Goal: Task Accomplishment & Management: Manage account settings

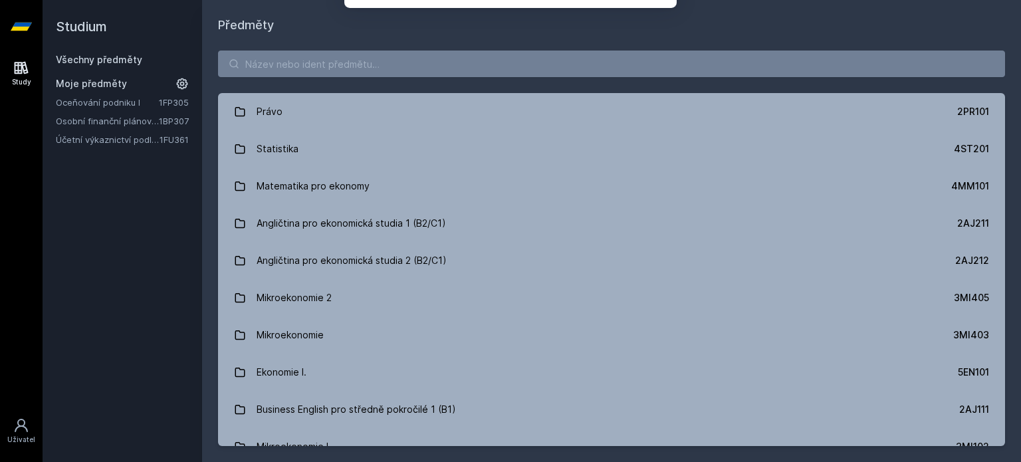
click at [517, 94] on button "Ne" at bounding box center [513, 85] width 48 height 33
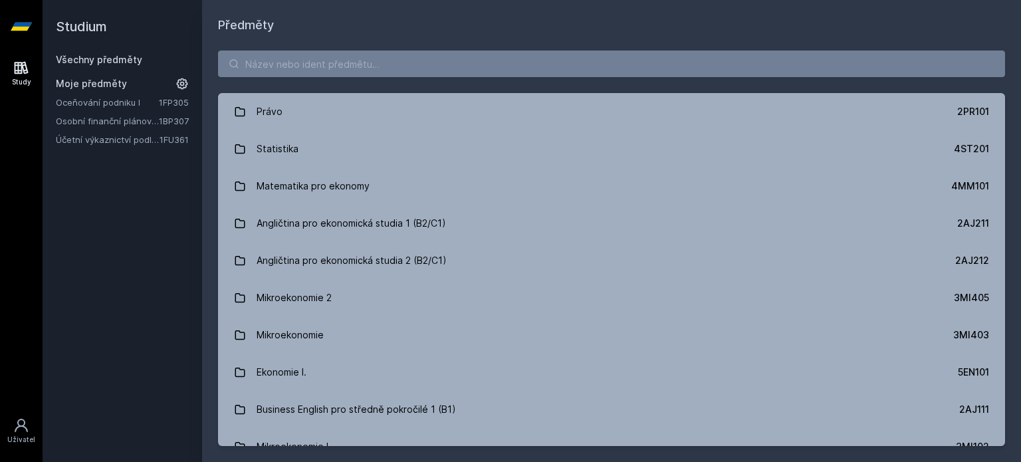
click at [142, 98] on link "Oceňování podniku I" at bounding box center [107, 102] width 103 height 13
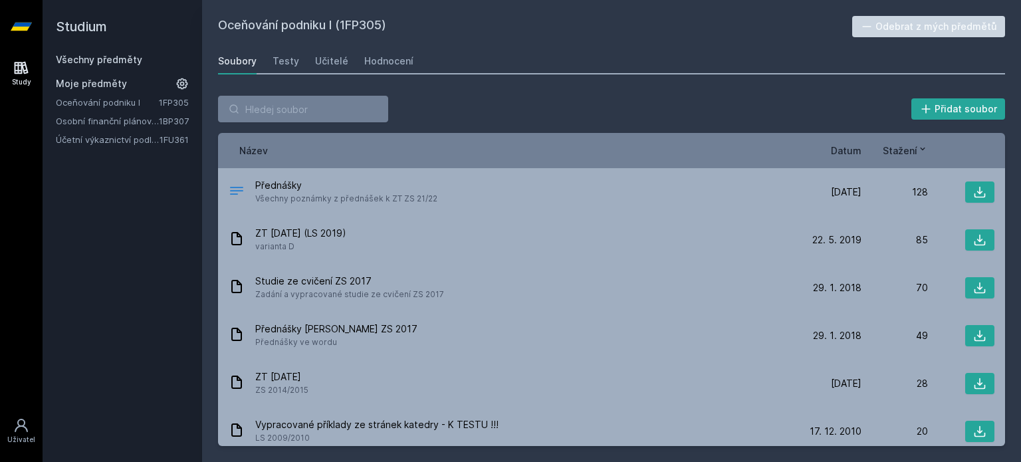
click at [134, 124] on link "Osobní finanční plánování" at bounding box center [107, 120] width 103 height 13
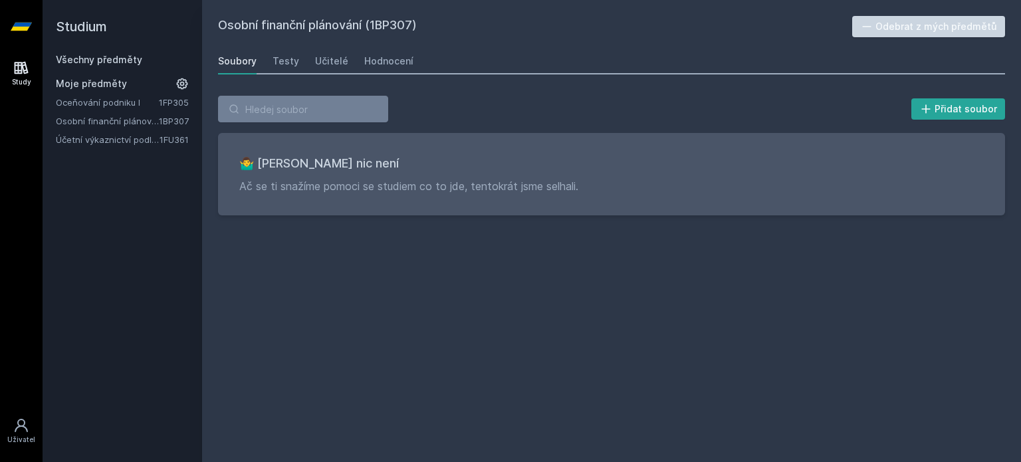
click at [899, 35] on button "Odebrat z mých předmětů" at bounding box center [929, 26] width 154 height 21
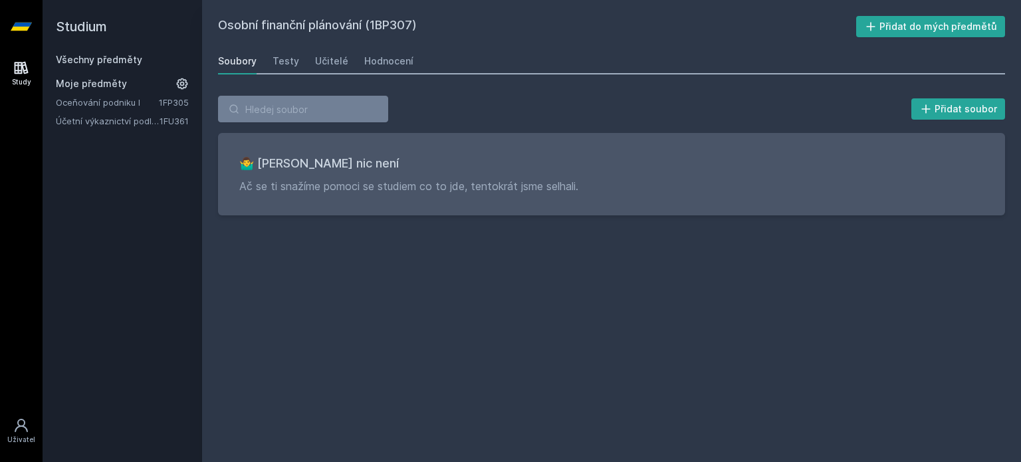
click at [181, 124] on link "1FU361" at bounding box center [174, 121] width 29 height 11
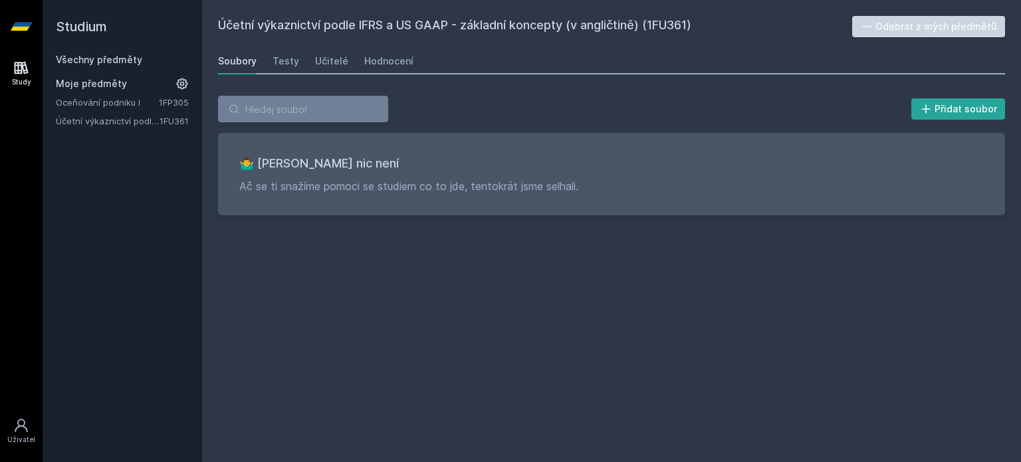
click at [885, 29] on button "Odebrat z mých předmětů" at bounding box center [929, 26] width 154 height 21
click at [120, 99] on link "Oceňování podniku I" at bounding box center [107, 102] width 103 height 13
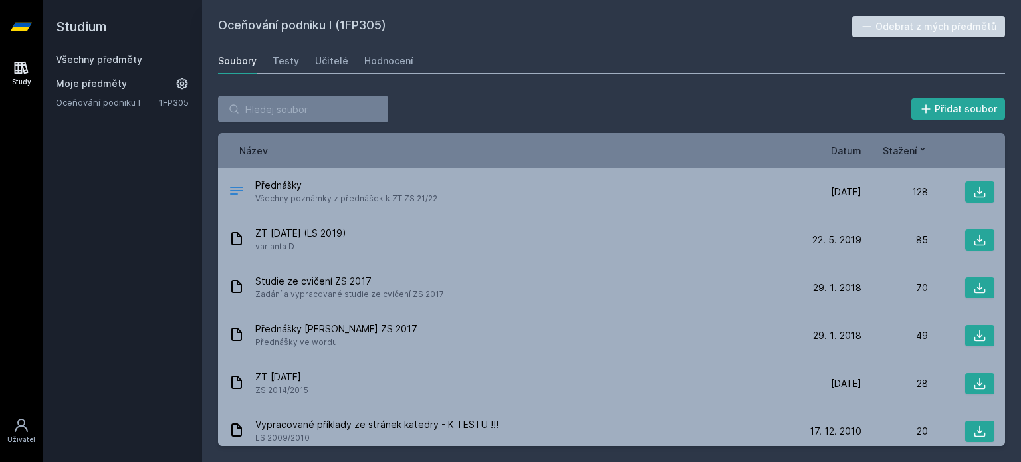
click at [985, 31] on button "Odebrat z mých předmětů" at bounding box center [929, 26] width 154 height 21
click at [136, 62] on link "Všechny předměty" at bounding box center [99, 59] width 86 height 11
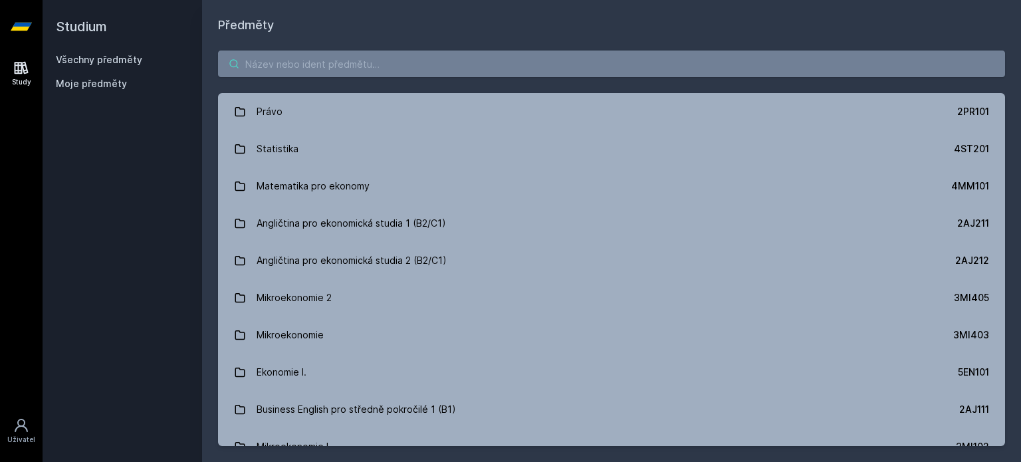
click at [447, 56] on input "search" at bounding box center [611, 64] width 787 height 27
paste input "1FU505"
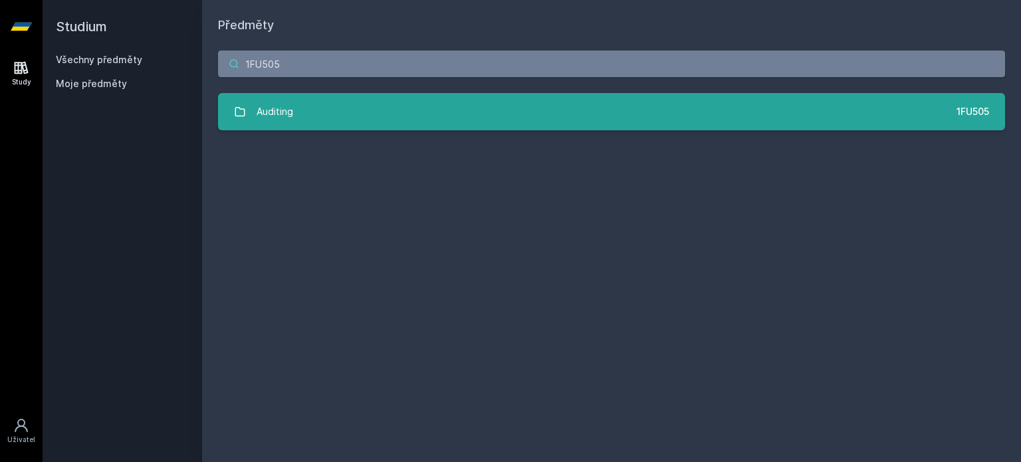
type input "1FU505"
click at [443, 114] on link "Auditing 1FU505" at bounding box center [611, 111] width 787 height 37
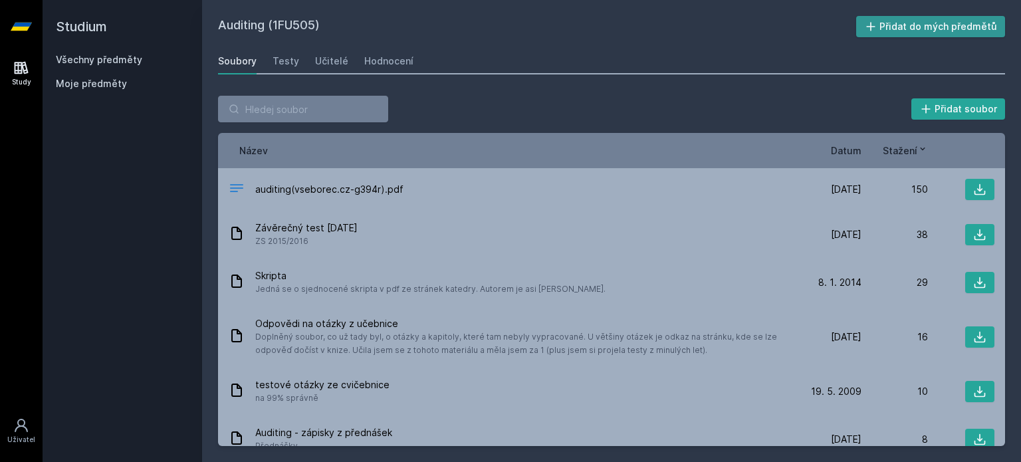
click at [951, 18] on button "Přidat do mých předmětů" at bounding box center [931, 26] width 150 height 21
click at [380, 59] on div "Hodnocení" at bounding box center [388, 61] width 49 height 13
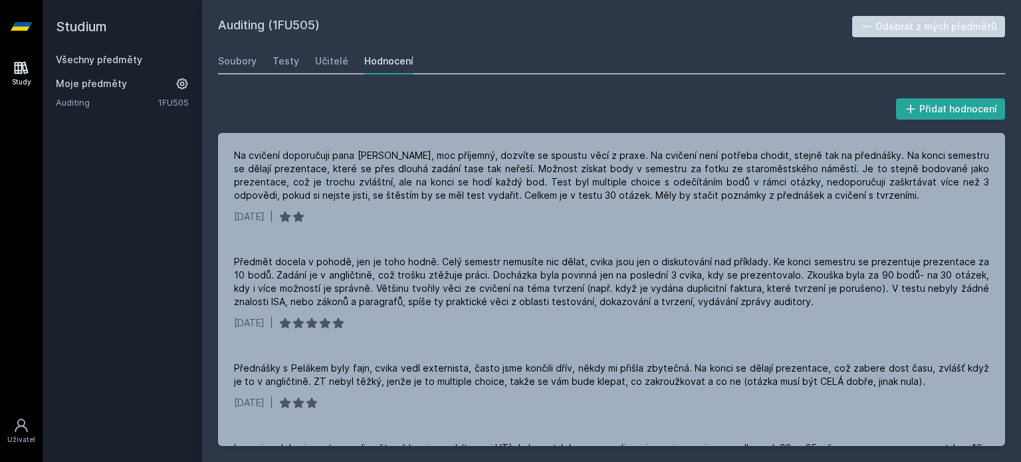
click at [96, 53] on h2 "Studium" at bounding box center [122, 26] width 133 height 53
click at [96, 56] on link "Všechny předměty" at bounding box center [99, 59] width 86 height 11
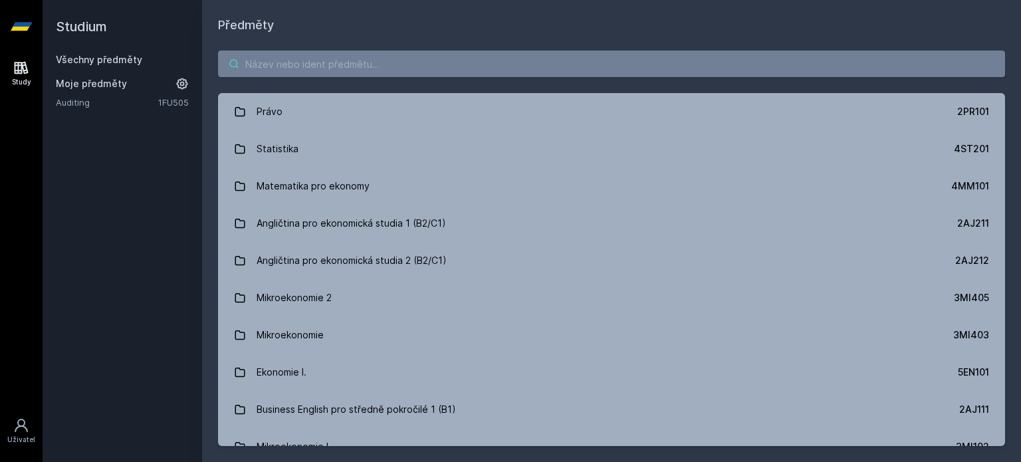
click at [329, 68] on input "search" at bounding box center [611, 64] width 787 height 27
paste input "1FU571"
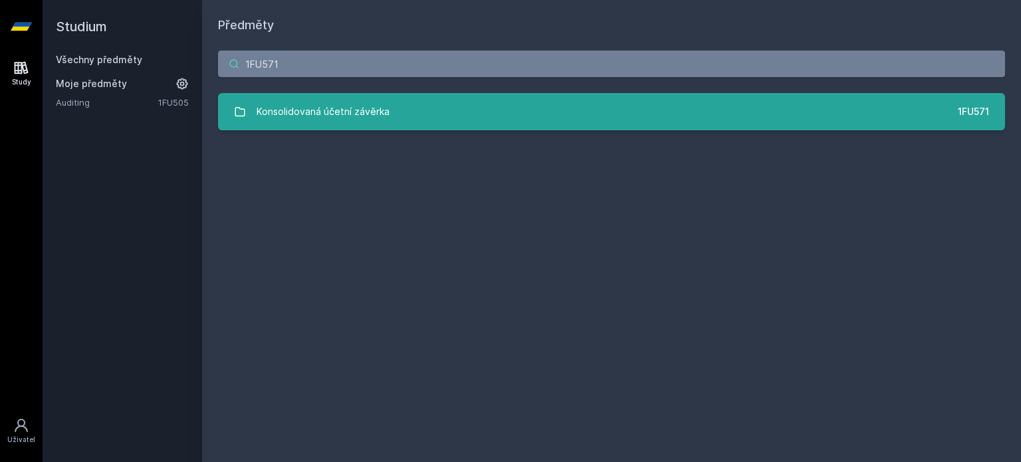
type input "1FU571"
click at [349, 107] on div "Konsolidovaná účetní závěrka" at bounding box center [323, 111] width 133 height 27
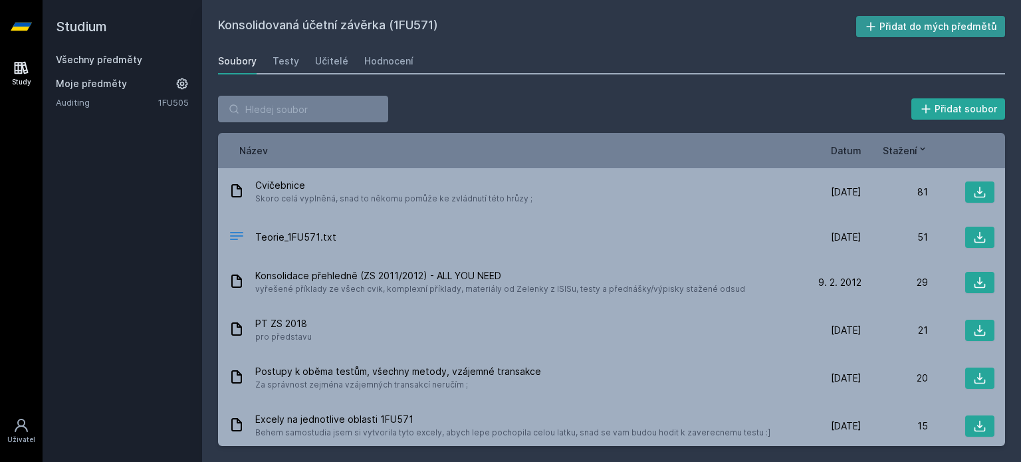
click at [888, 21] on button "Přidat do mých předmětů" at bounding box center [931, 26] width 150 height 21
click at [130, 58] on link "Všechny předměty" at bounding box center [99, 59] width 86 height 11
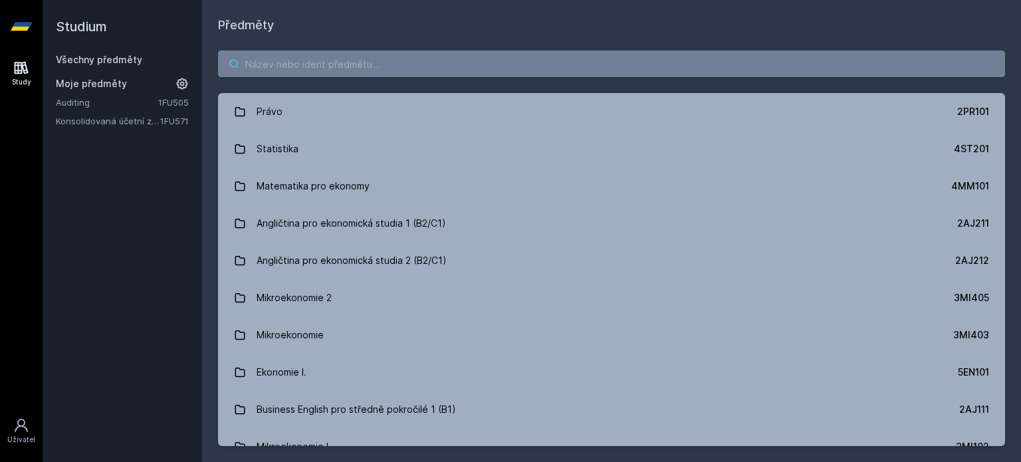
click at [430, 63] on input "search" at bounding box center [611, 64] width 787 height 27
paste input "1FP403"
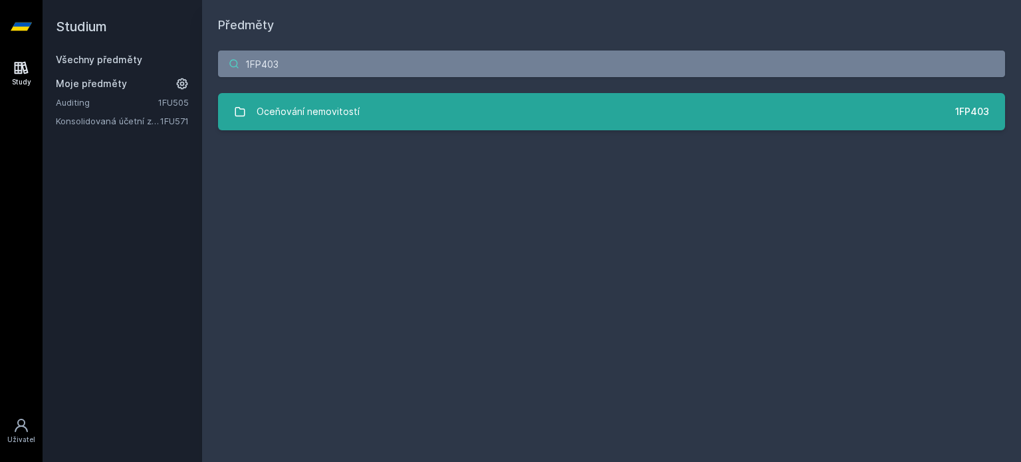
type input "1FP403"
click at [402, 114] on link "Oceňování nemovitostí 1FP403" at bounding box center [611, 111] width 787 height 37
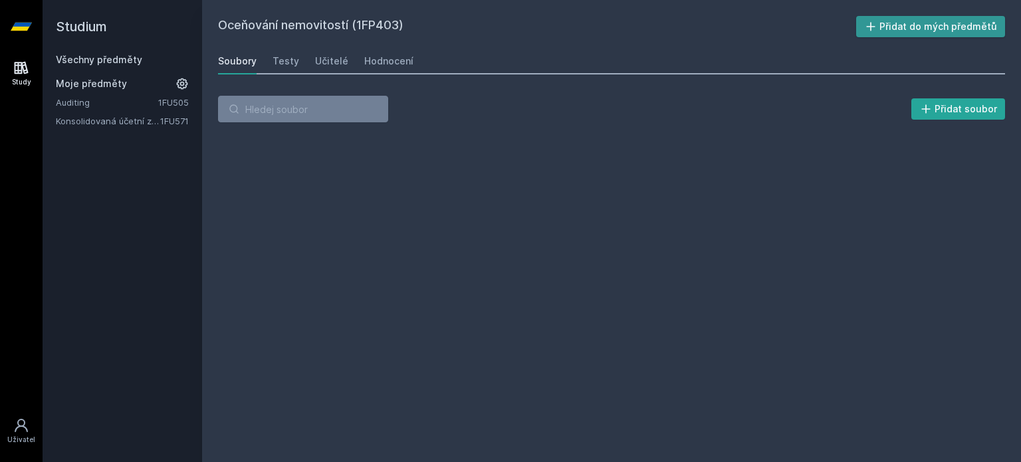
click at [932, 26] on button "Přidat do mých předmětů" at bounding box center [931, 26] width 150 height 21
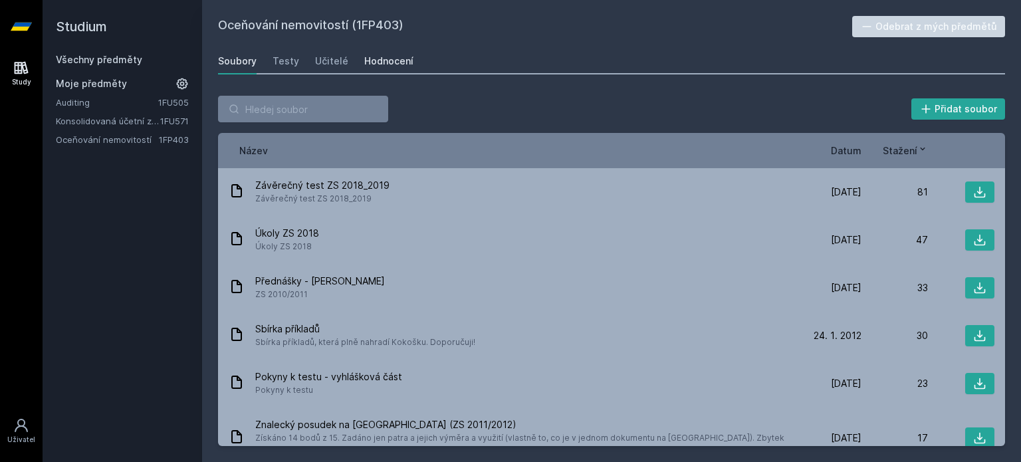
click at [378, 63] on div "Hodnocení" at bounding box center [388, 61] width 49 height 13
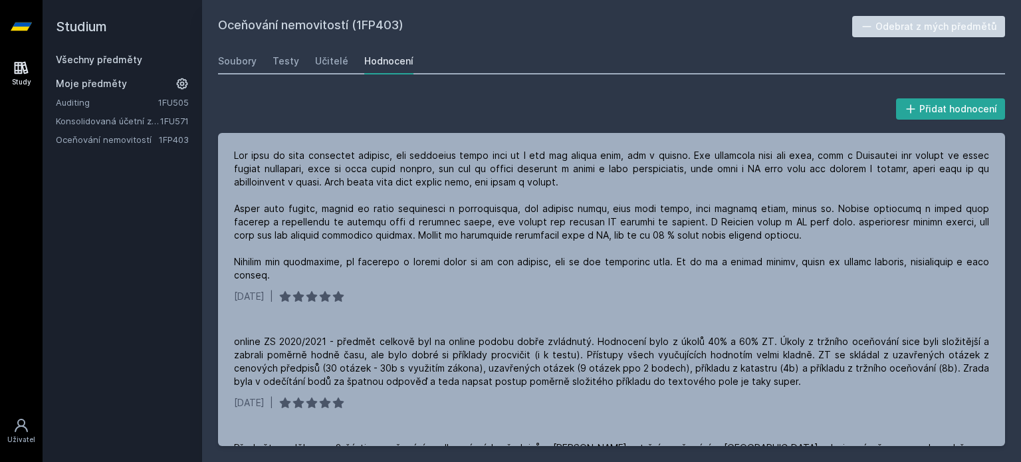
click at [120, 119] on link "Konsolidovaná účetní závěrka" at bounding box center [108, 120] width 104 height 13
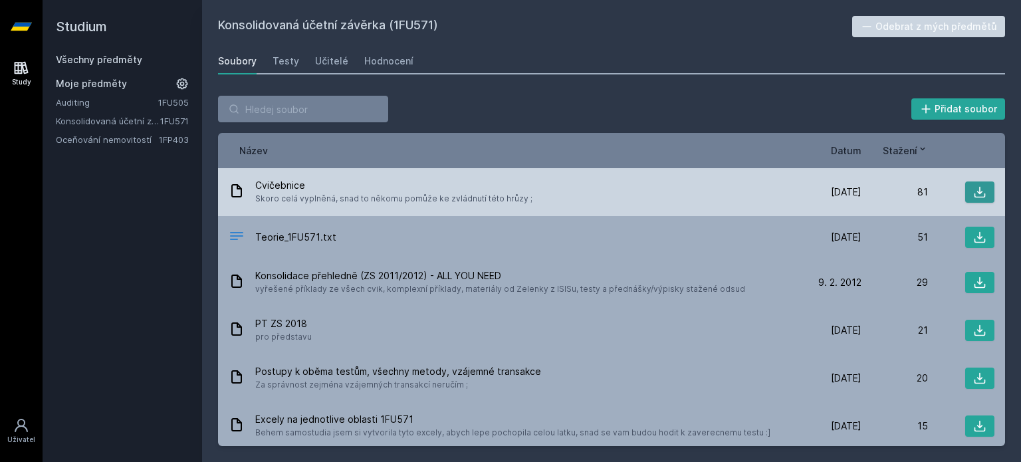
click at [975, 192] on icon at bounding box center [980, 192] width 11 height 11
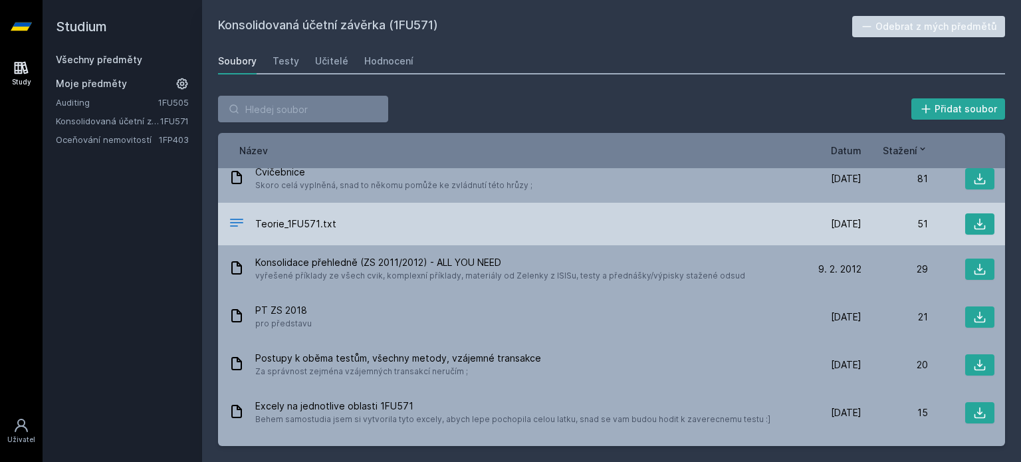
scroll to position [13, 0]
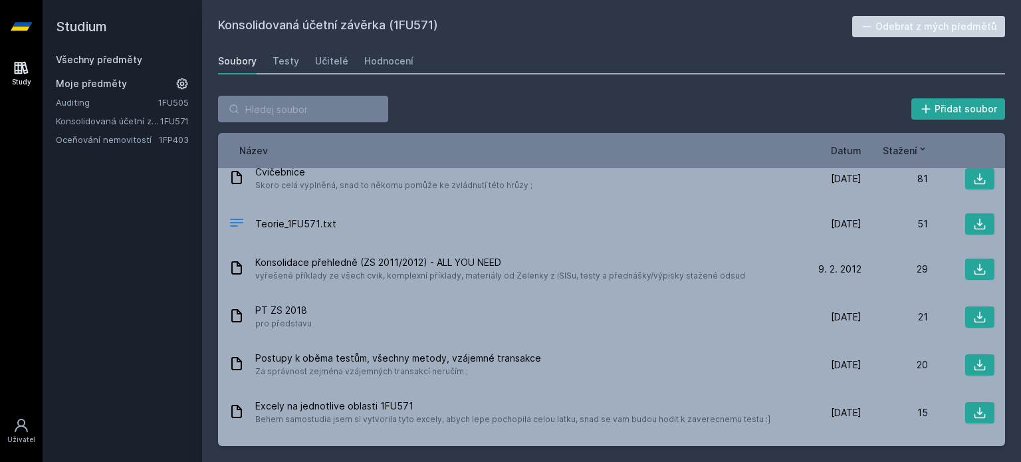
click at [858, 156] on span "Datum" at bounding box center [846, 151] width 31 height 14
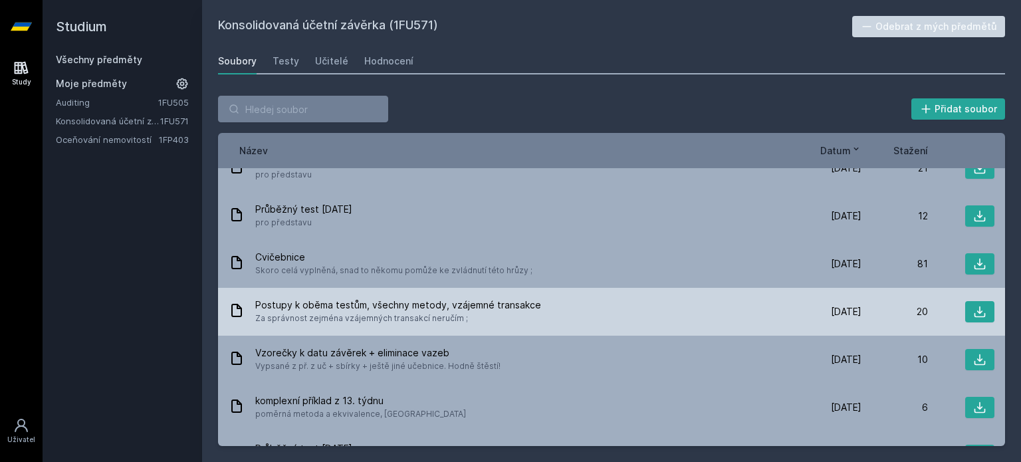
scroll to position [0, 0]
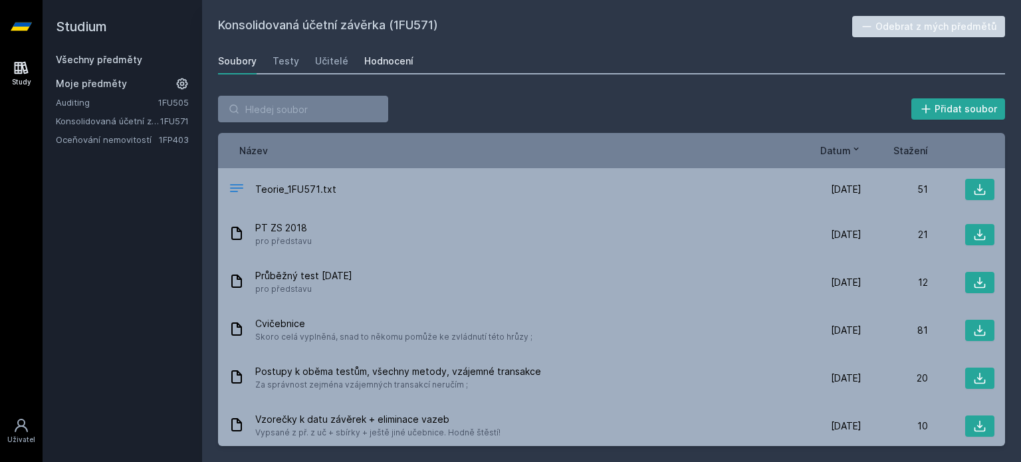
click at [373, 64] on div "Hodnocení" at bounding box center [388, 61] width 49 height 13
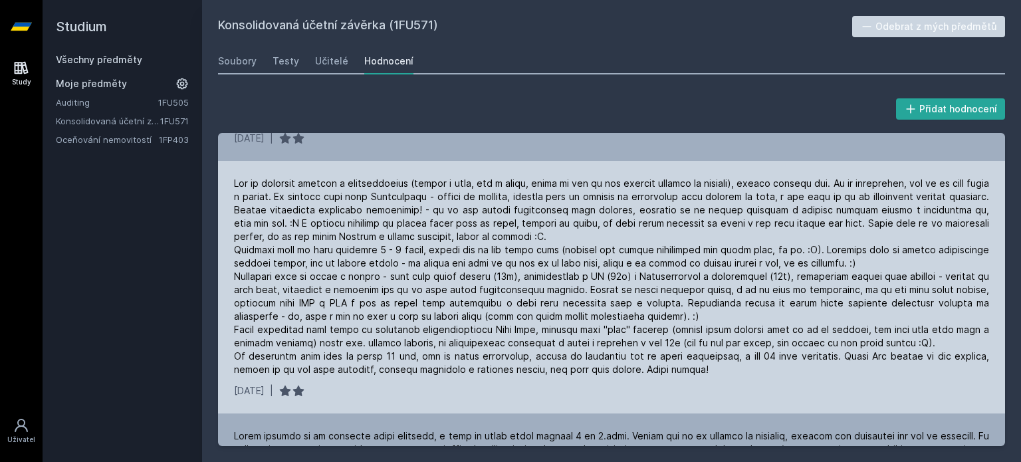
scroll to position [119, 0]
